Goal: Navigation & Orientation: Understand site structure

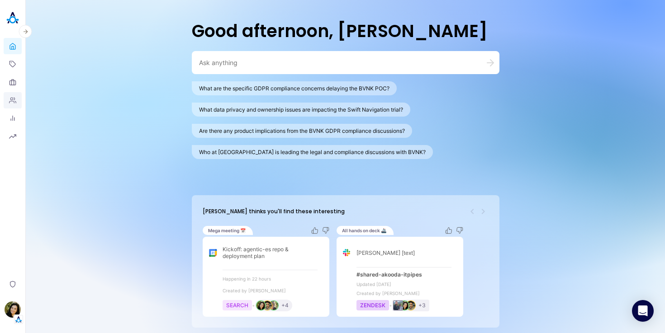
click at [11, 95] on link "People" at bounding box center [13, 100] width 18 height 16
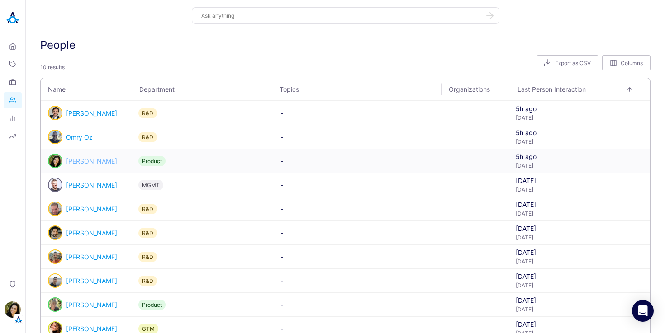
click at [94, 160] on link "[PERSON_NAME]" at bounding box center [91, 161] width 51 height 8
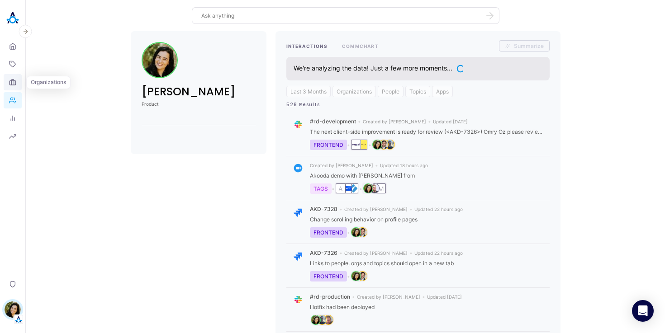
click at [16, 83] on icon at bounding box center [12, 82] width 7 height 7
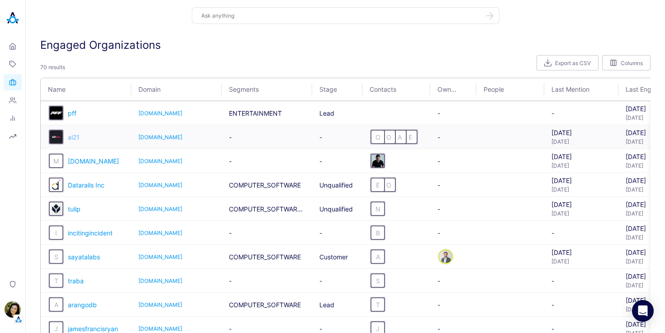
click at [75, 137] on span "ai21" at bounding box center [74, 137] width 12 height 8
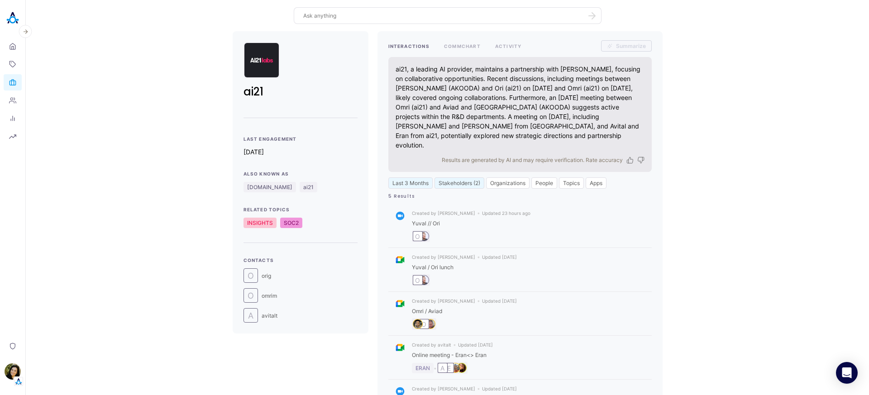
click at [13, 20] on img at bounding box center [13, 18] width 18 height 18
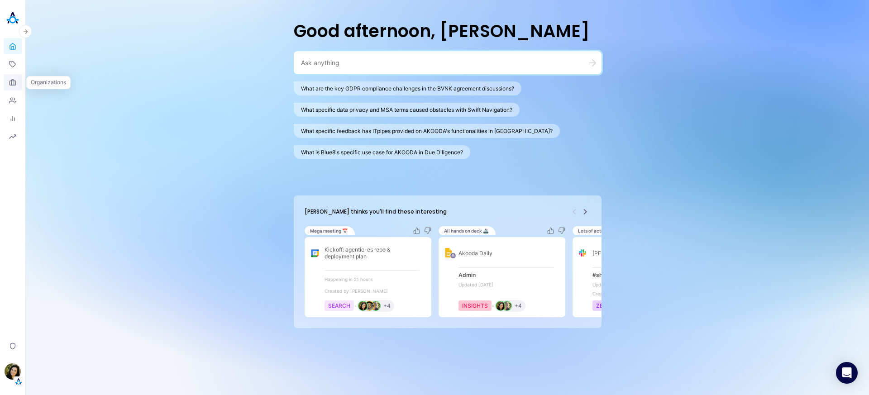
click at [14, 83] on icon at bounding box center [12, 82] width 7 height 7
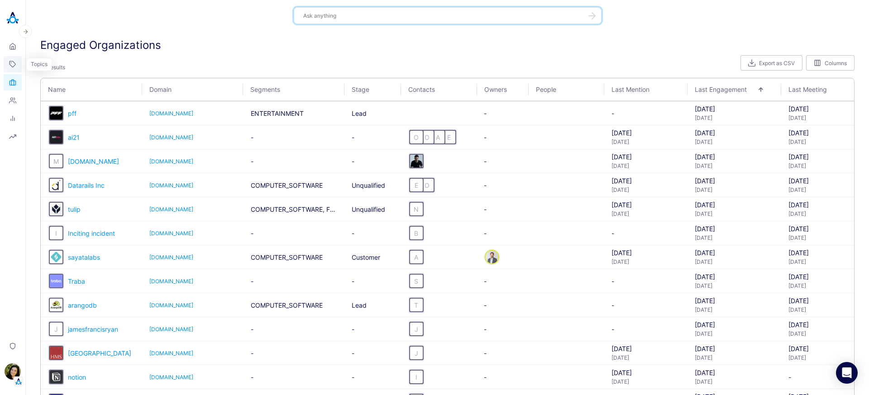
click at [14, 61] on icon at bounding box center [12, 64] width 7 height 7
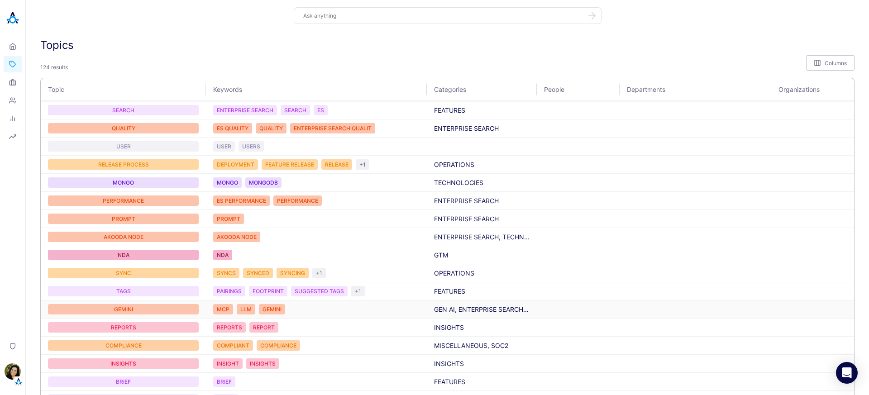
click at [131, 307] on div "GEMINI" at bounding box center [123, 309] width 151 height 10
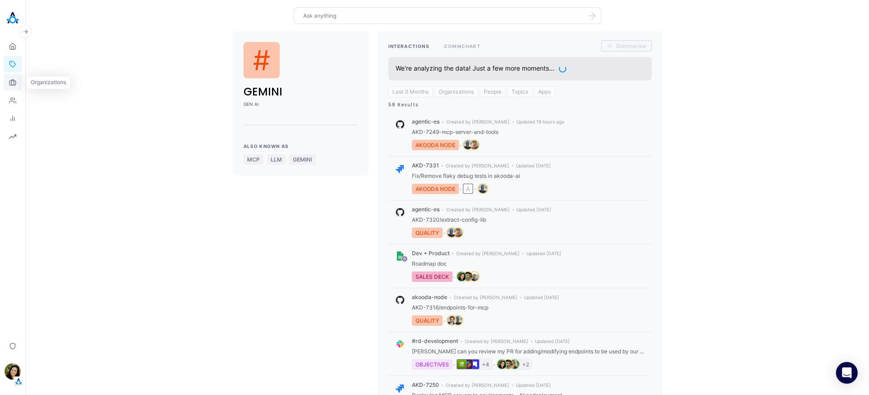
click at [11, 85] on icon at bounding box center [12, 82] width 7 height 7
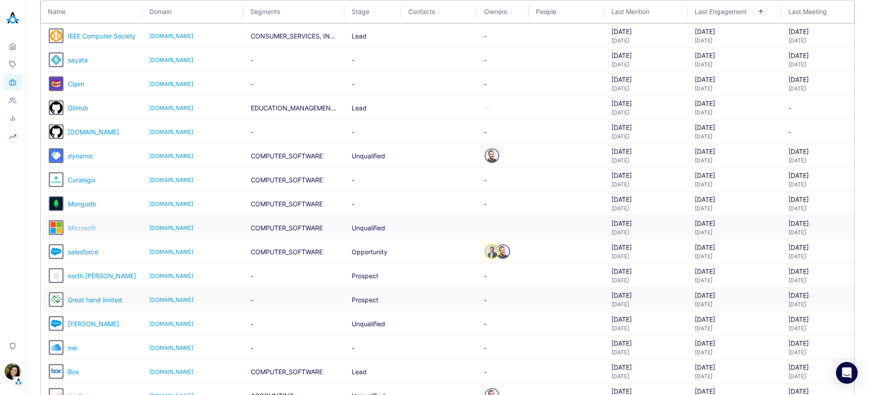
scroll to position [583, 0]
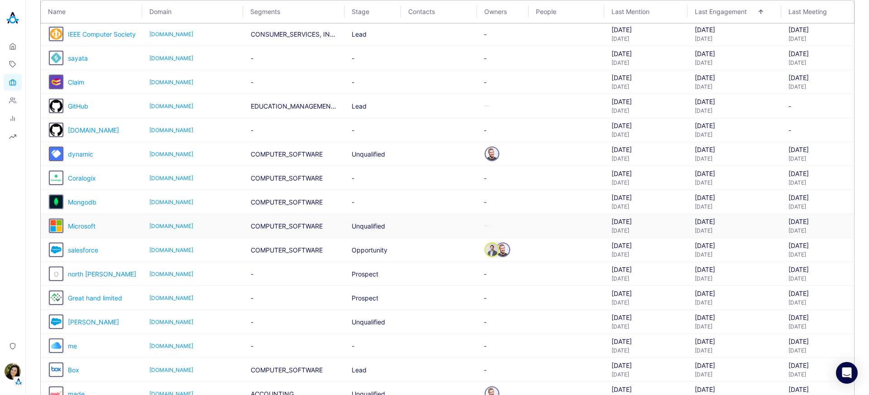
click at [86, 225] on span "Microsoft" at bounding box center [82, 226] width 28 height 8
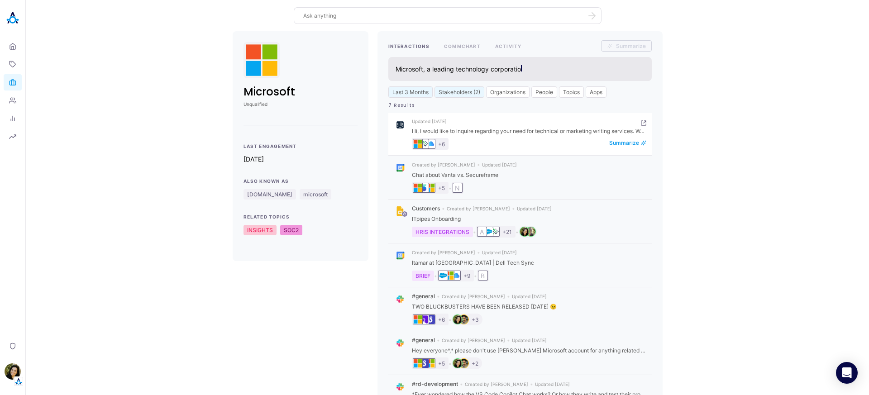
click at [428, 146] on img "organization badge" at bounding box center [430, 143] width 9 height 9
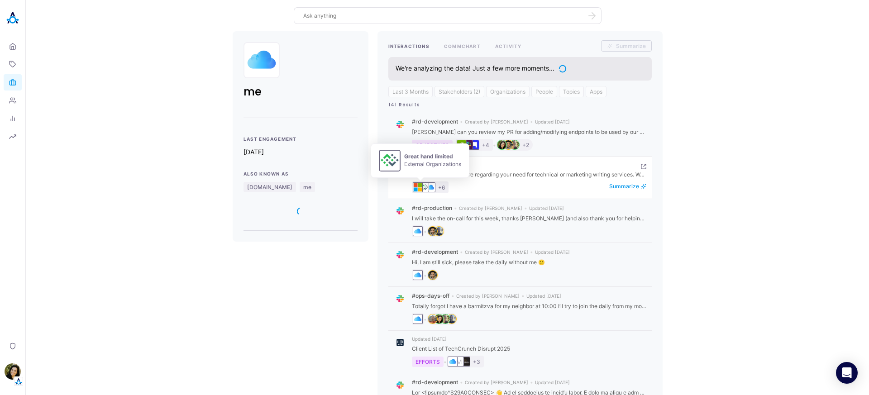
click at [421, 186] on img "organization badge" at bounding box center [423, 187] width 9 height 9
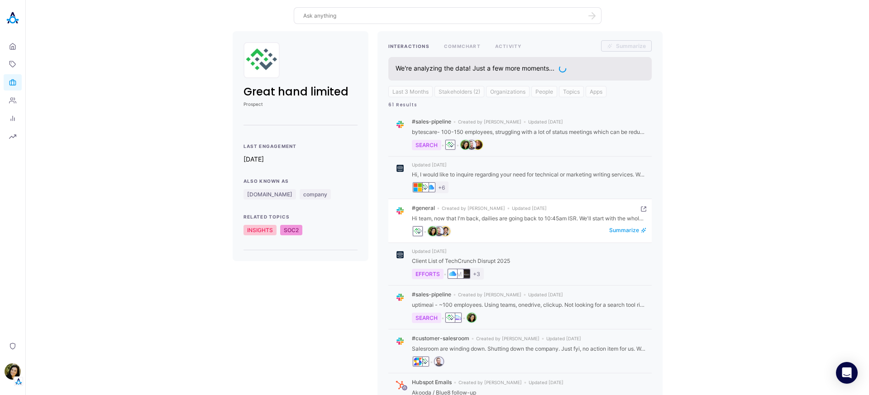
scroll to position [2, 0]
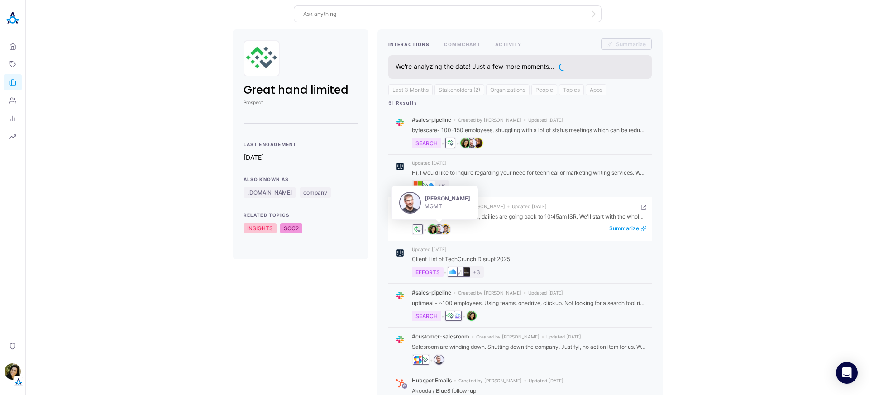
click at [441, 231] on img "person badge" at bounding box center [438, 229] width 9 height 9
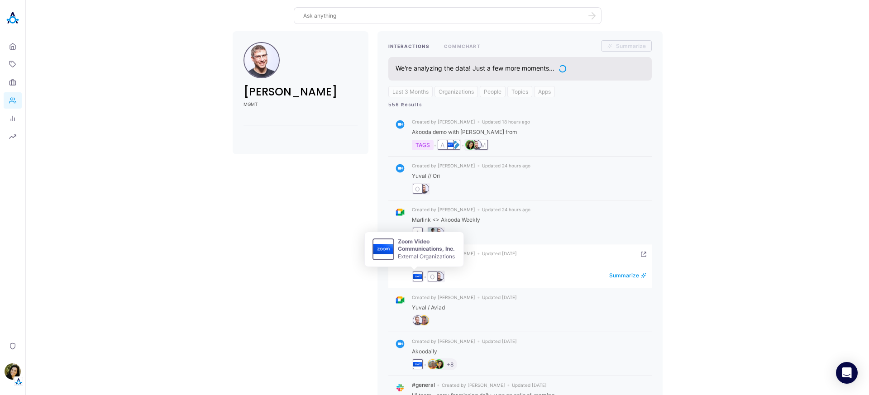
click at [413, 276] on img "organization badge" at bounding box center [417, 276] width 9 height 9
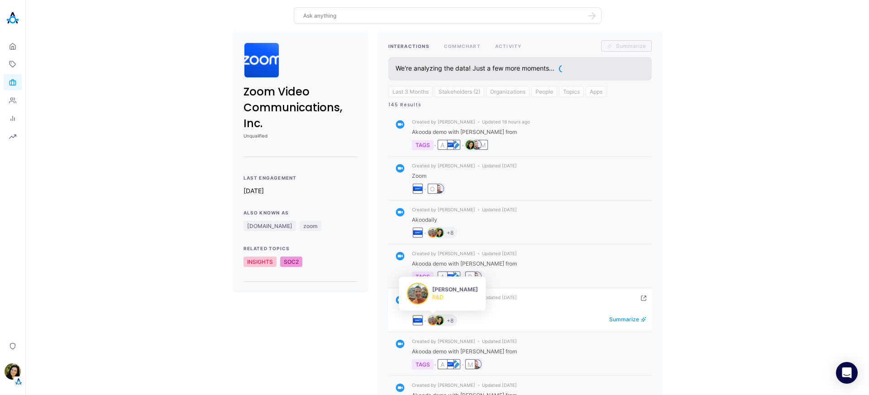
click at [431, 321] on img "person badge" at bounding box center [432, 320] width 9 height 9
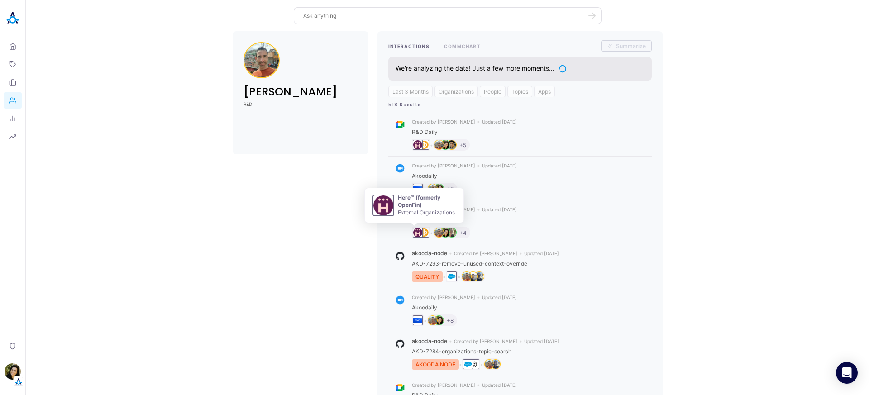
click at [414, 233] on img "organization badge" at bounding box center [417, 232] width 9 height 9
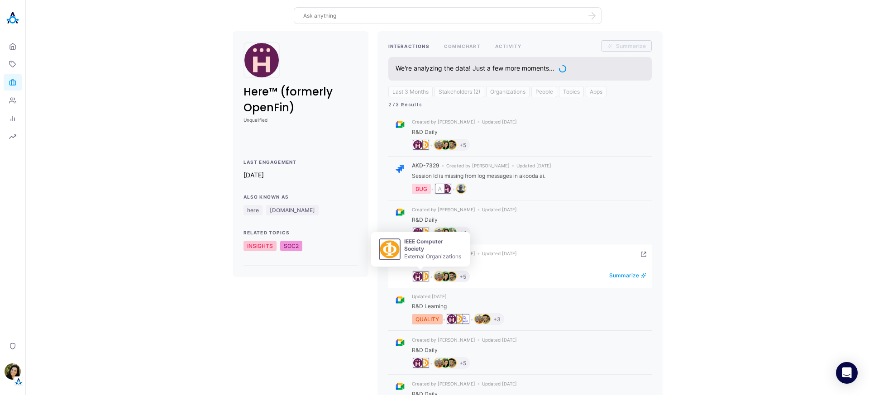
click at [422, 274] on img "organization badge" at bounding box center [423, 276] width 9 height 9
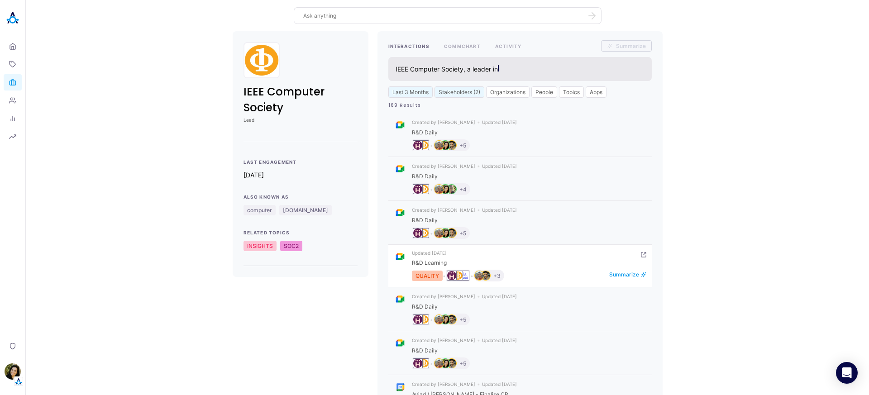
click at [464, 277] on img "organization badge" at bounding box center [464, 275] width 9 height 9
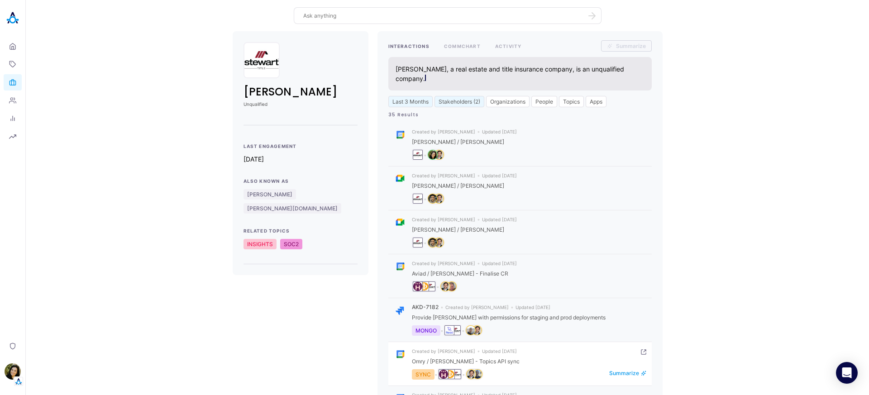
click at [420, 333] on div "Omry / [PERSON_NAME] - Topics API sync" at bounding box center [529, 361] width 234 height 7
click at [422, 333] on div "SYNC" at bounding box center [423, 374] width 23 height 10
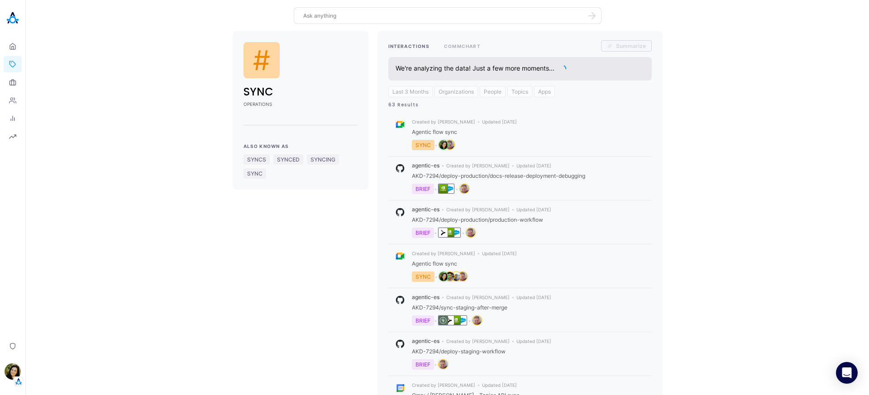
click at [441, 322] on img "organization badge" at bounding box center [442, 320] width 9 height 9
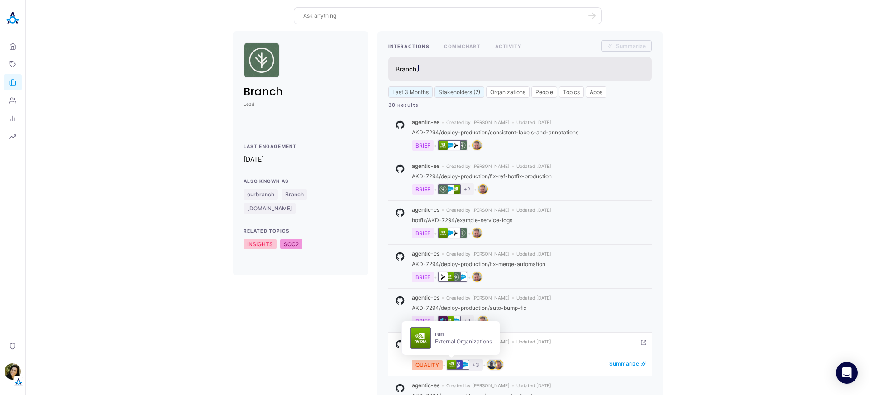
click at [450, 333] on img "organization badge" at bounding box center [451, 364] width 9 height 9
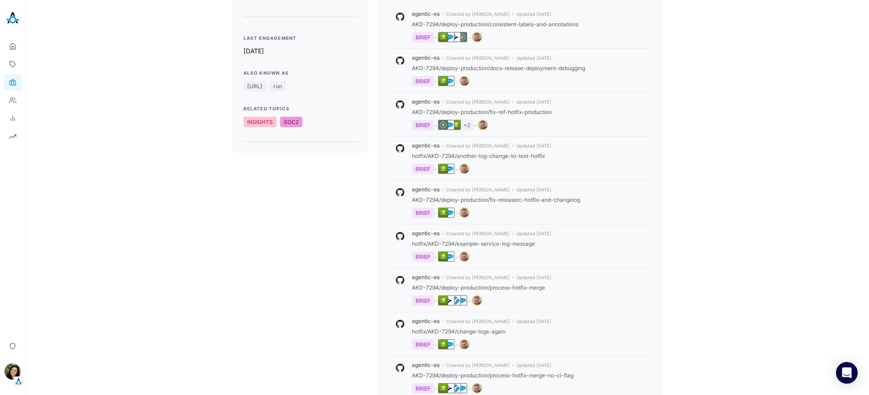
scroll to position [193, 0]
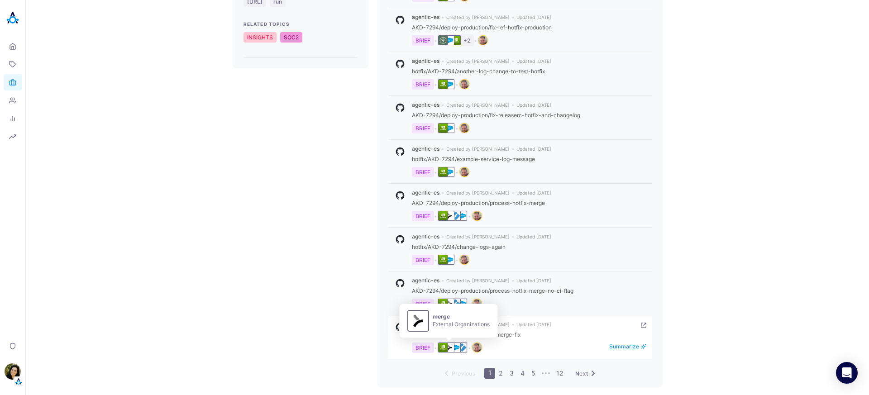
click at [451, 333] on img "organization badge" at bounding box center [449, 347] width 9 height 9
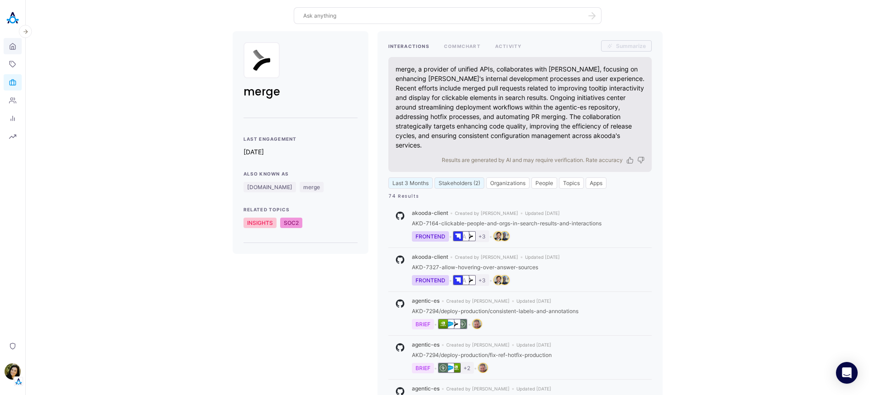
click at [9, 47] on icon at bounding box center [12, 46] width 7 height 9
